Goal: Information Seeking & Learning: Learn about a topic

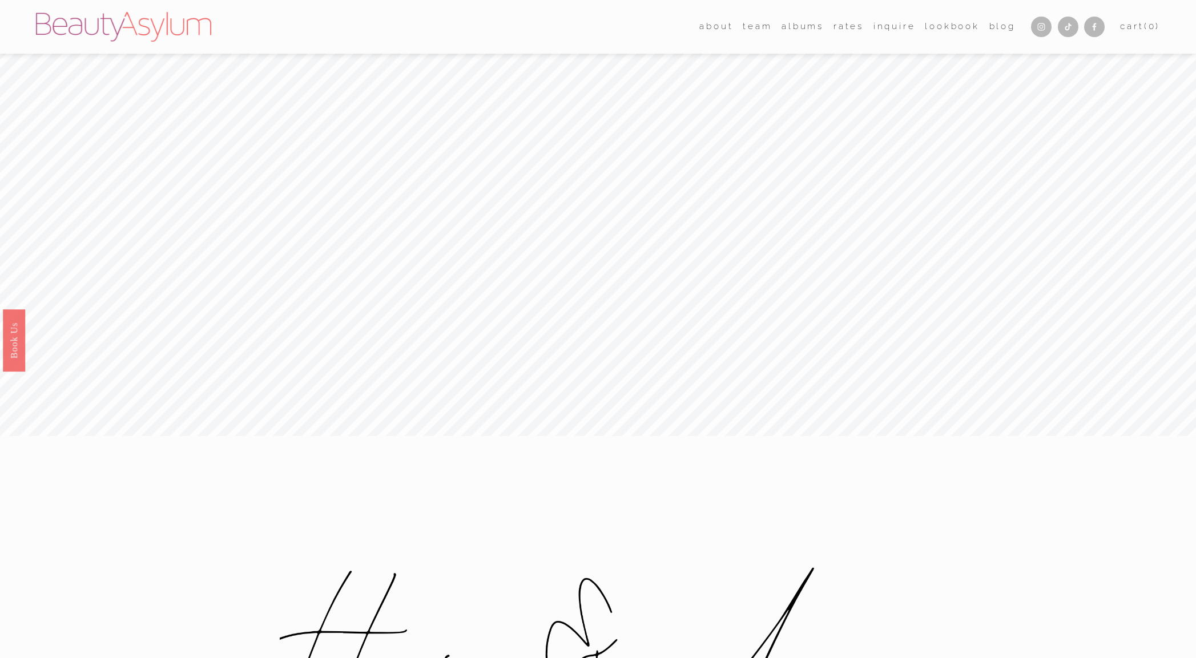
click at [845, 27] on link "Rates" at bounding box center [848, 27] width 30 height 18
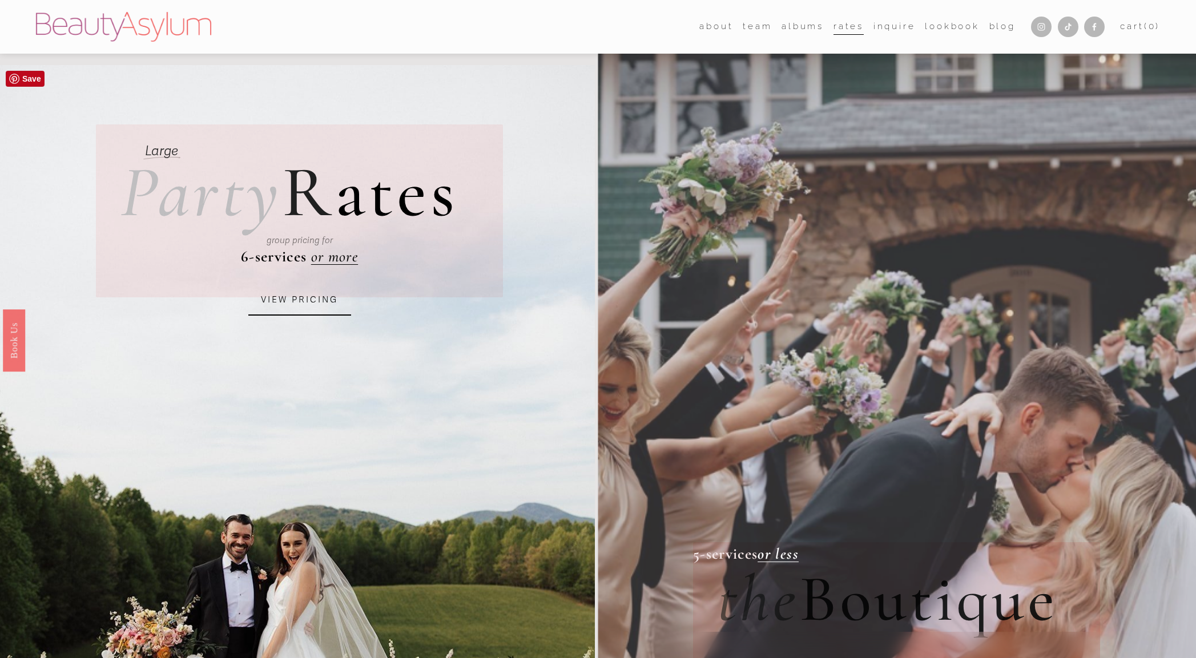
click at [325, 304] on link "VIEW PRICING" at bounding box center [299, 300] width 103 height 31
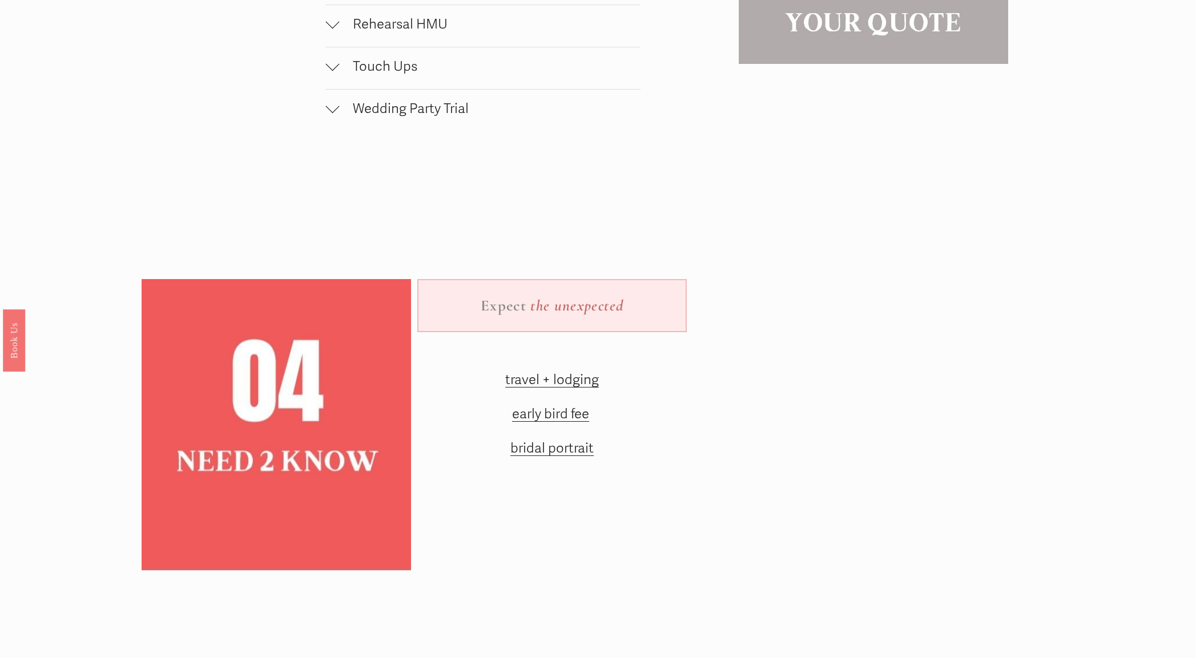
scroll to position [1726, 0]
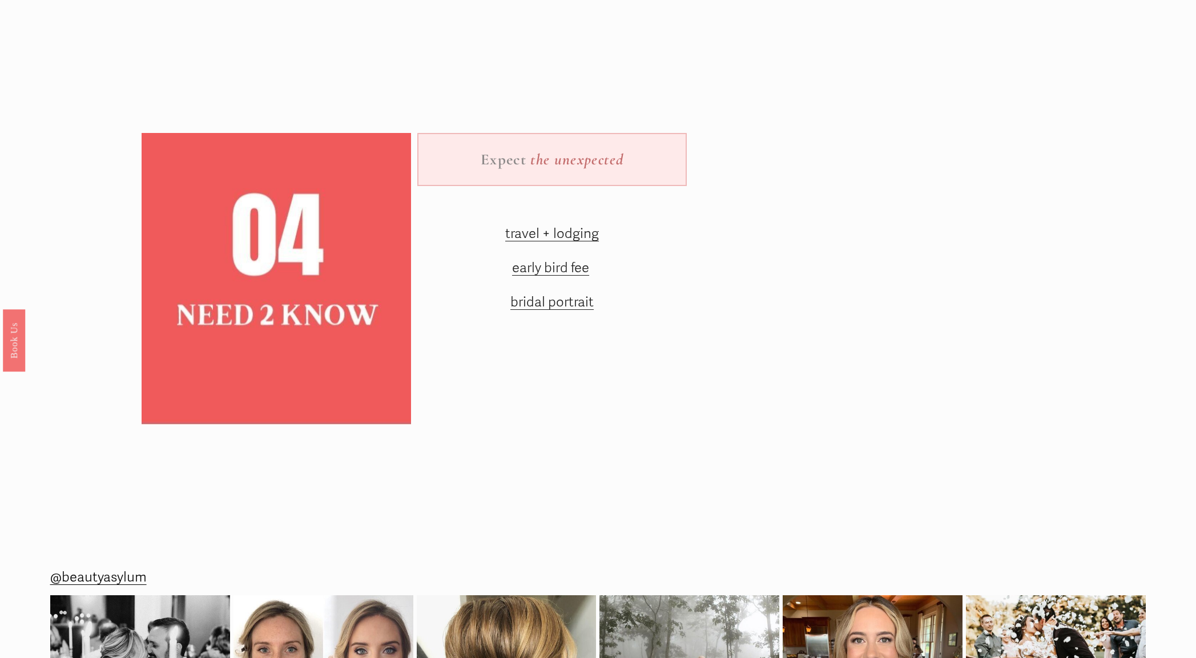
click at [554, 267] on span "early bird fee" at bounding box center [550, 268] width 77 height 17
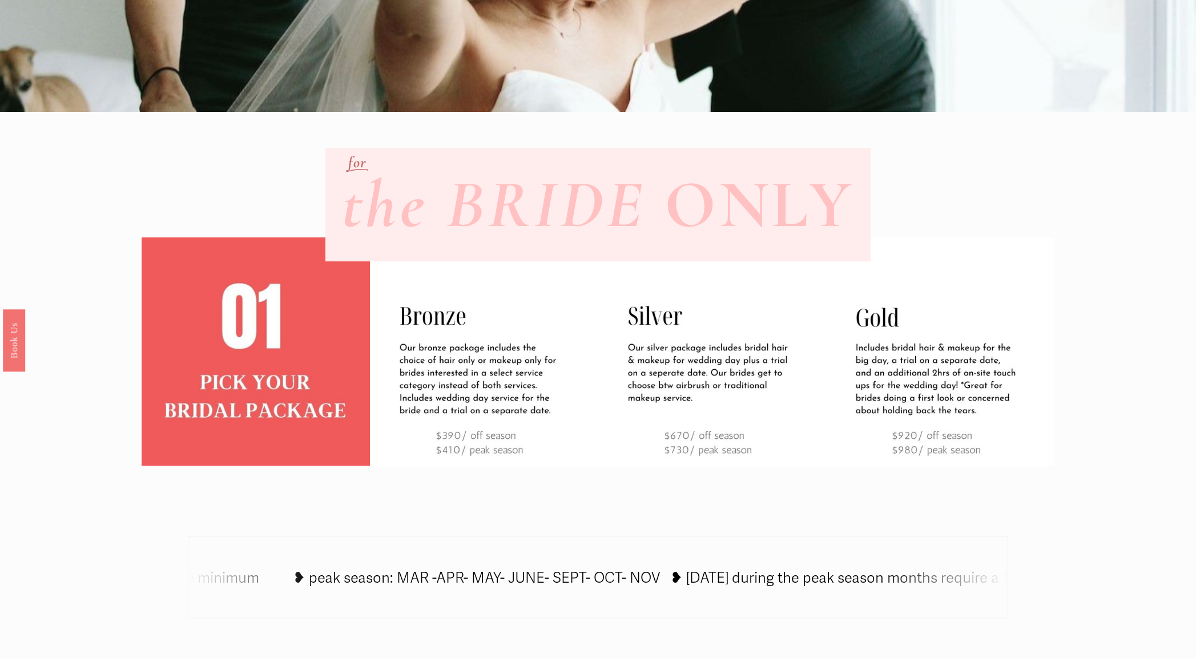
scroll to position [117, 0]
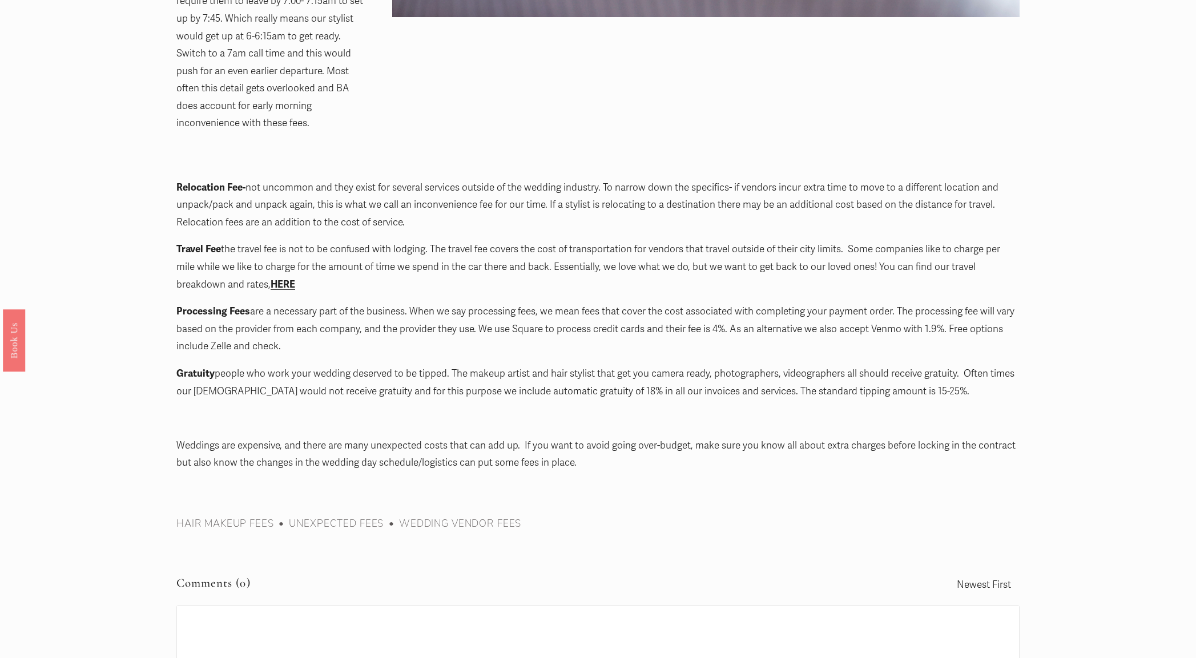
scroll to position [1184, 0]
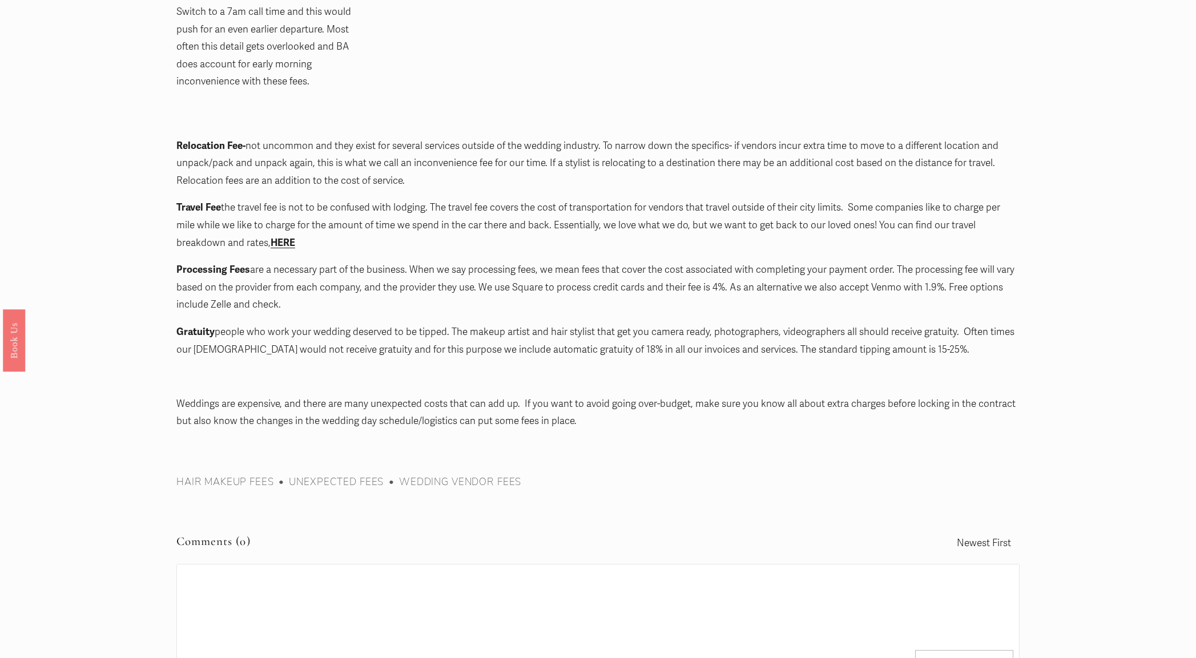
click at [285, 237] on strong "HERE" at bounding box center [283, 243] width 25 height 12
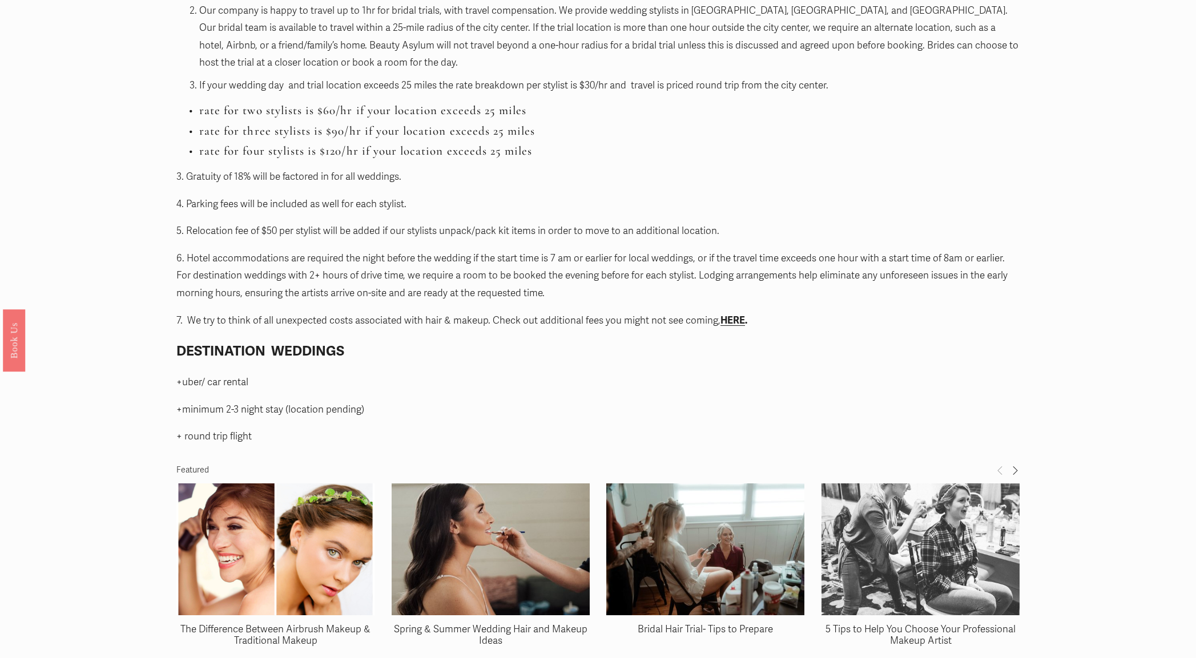
scroll to position [1254, 0]
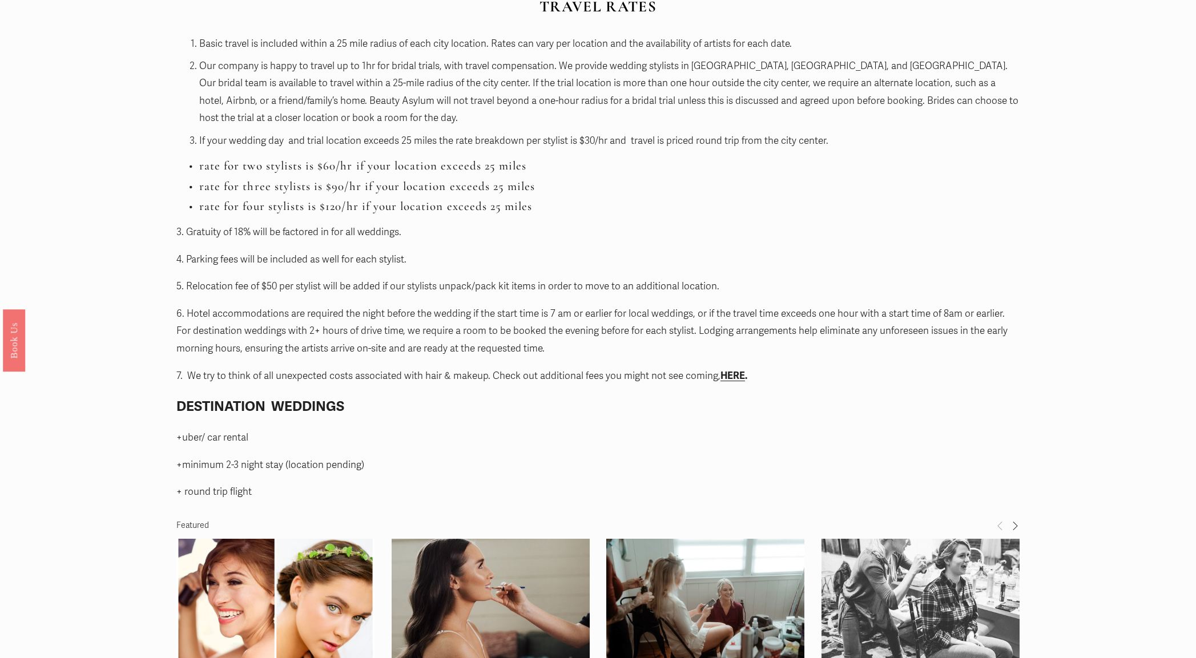
click at [733, 374] on strong "HERE" at bounding box center [732, 376] width 25 height 12
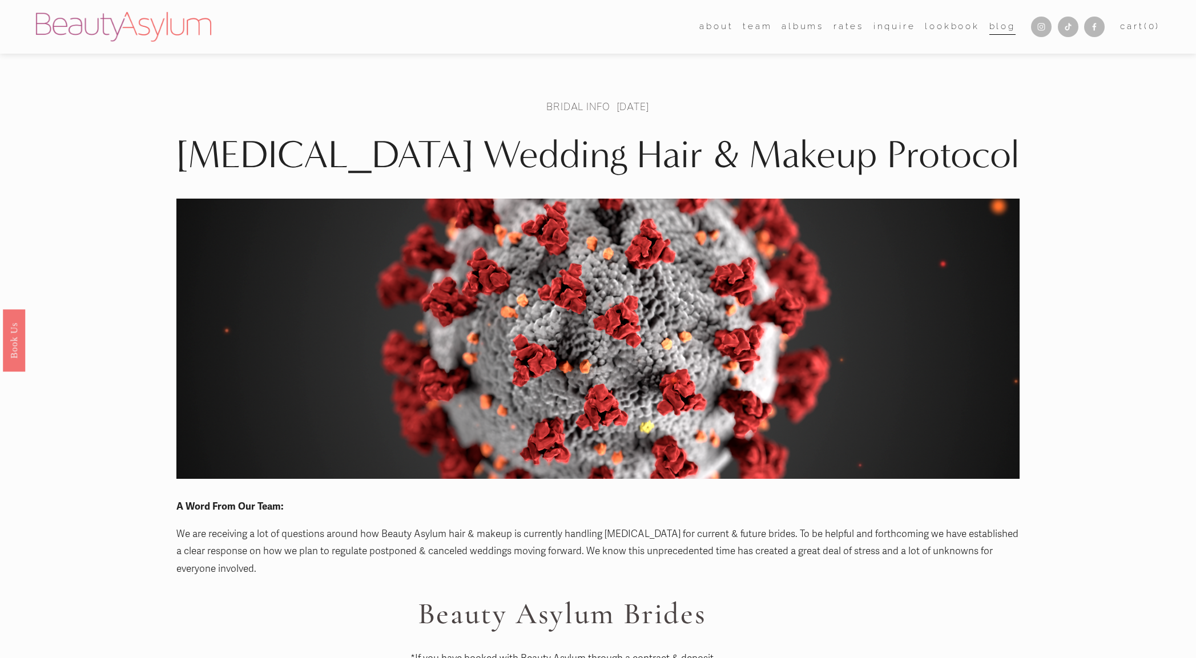
click at [998, 28] on link "Blog" at bounding box center [1002, 27] width 26 height 18
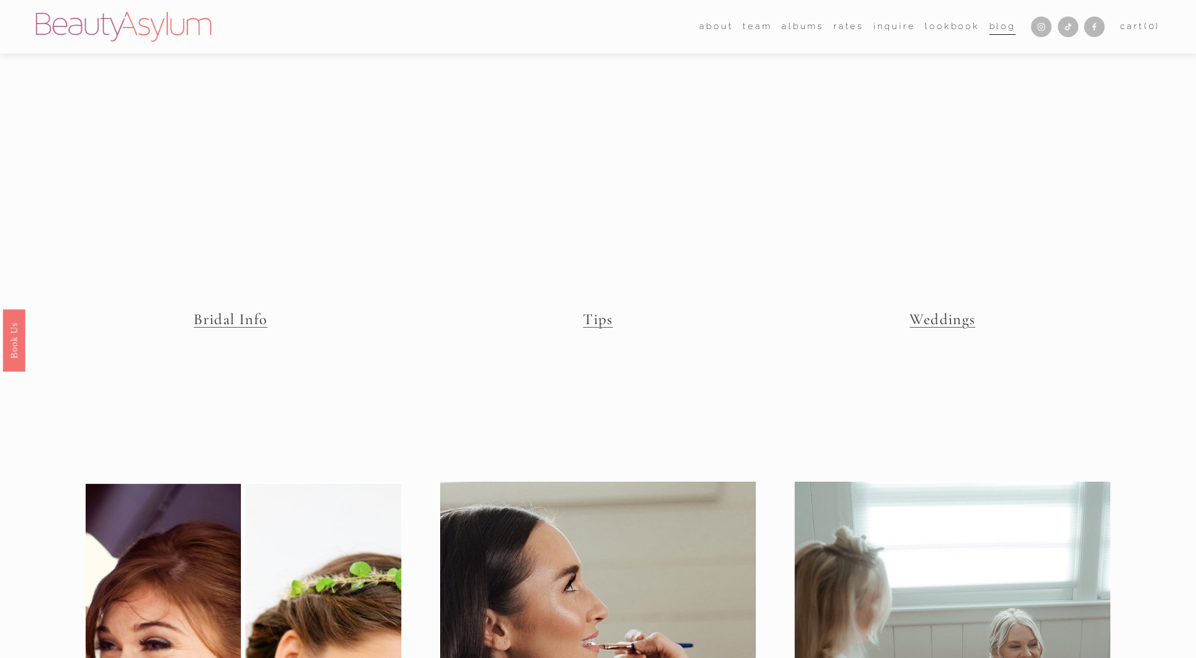
click at [251, 320] on link "Bridal Info" at bounding box center [231, 319] width 74 height 19
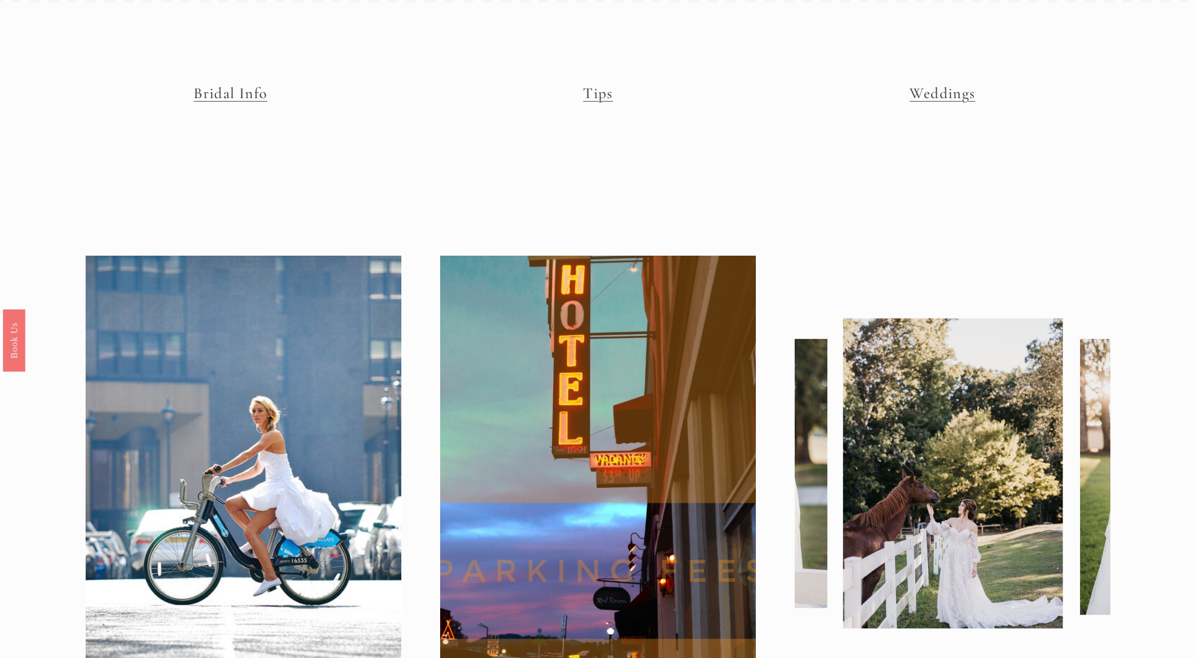
scroll to position [3, 0]
